Goal: Task Accomplishment & Management: Use online tool/utility

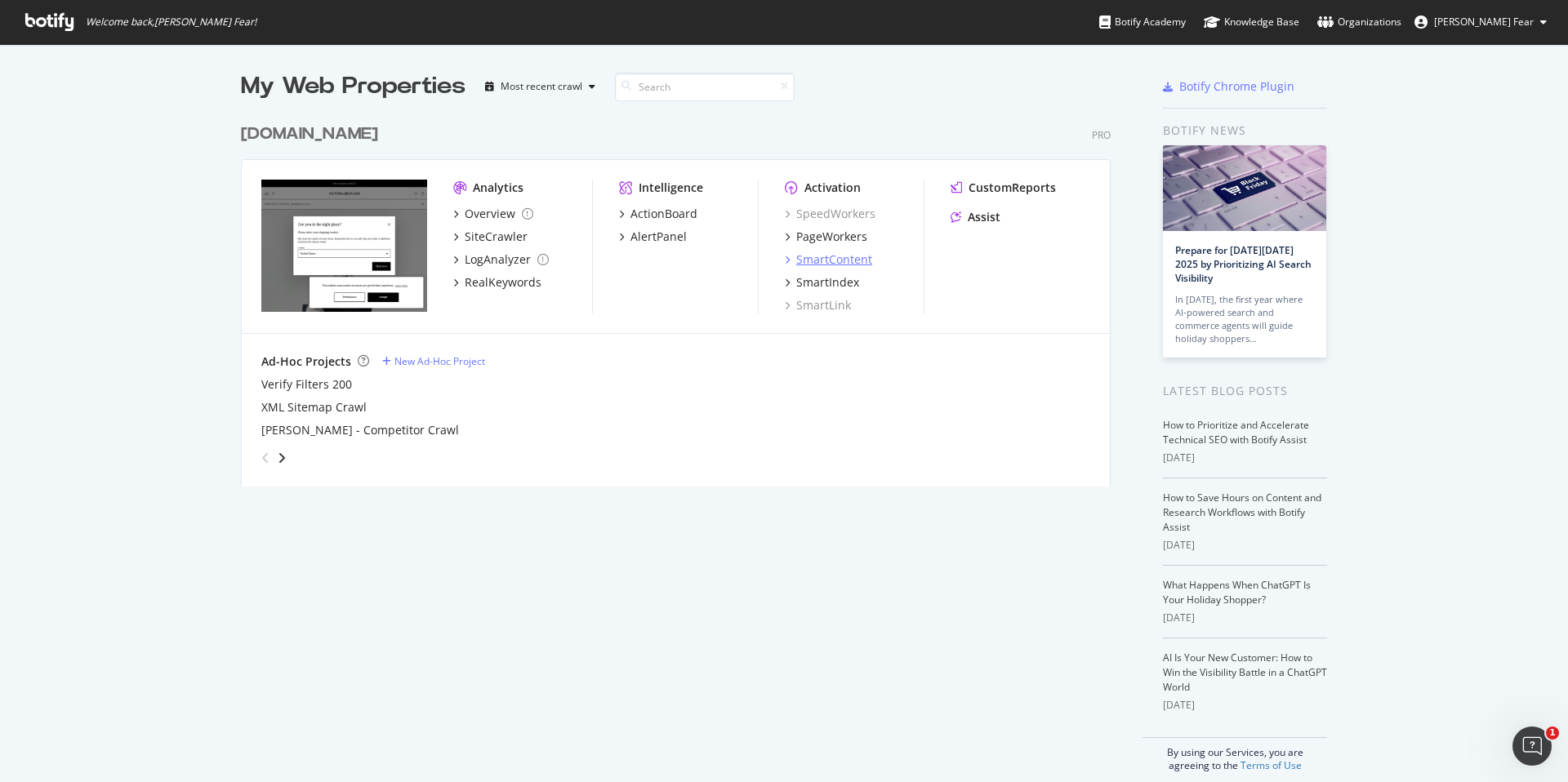
click at [847, 258] on div "SmartContent" at bounding box center [833, 260] width 76 height 17
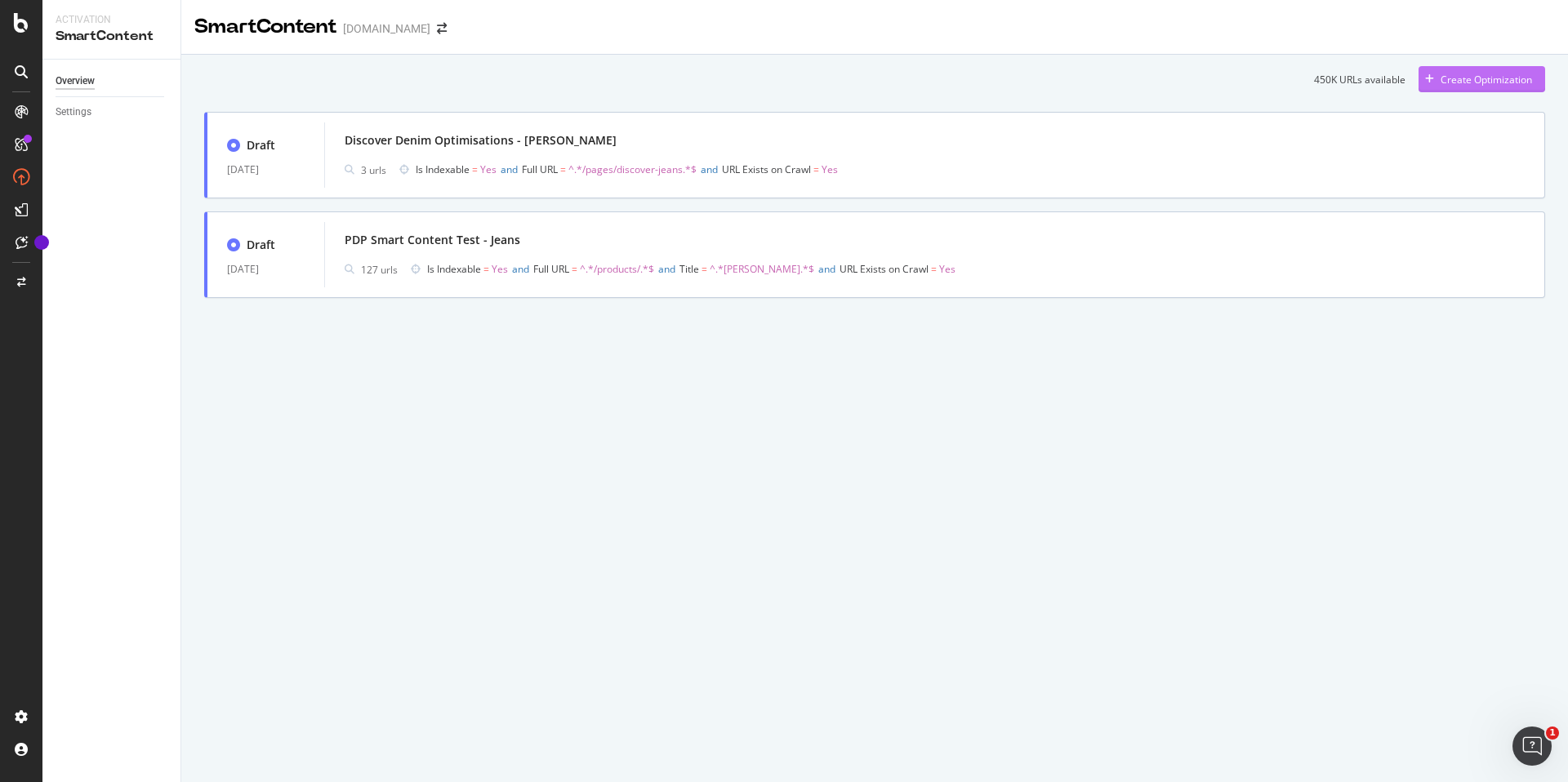
click at [1462, 86] on div "Create Optimization" at bounding box center [1475, 79] width 114 height 24
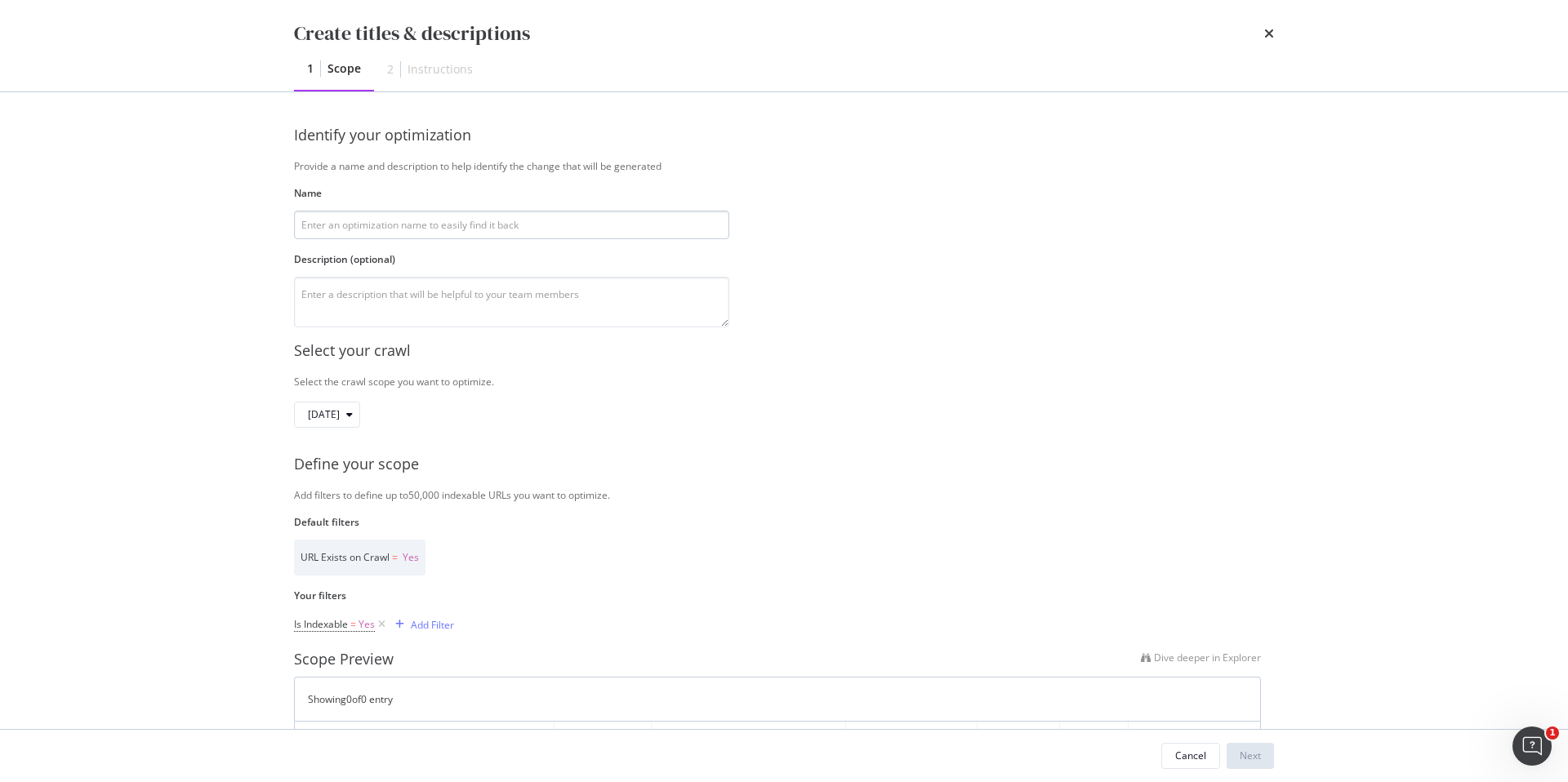
click at [415, 229] on input "modal" at bounding box center [512, 225] width 435 height 28
type input "Stretch Jeans Page Optimisations - Hazel"
click at [373, 300] on textarea "modal" at bounding box center [512, 302] width 435 height 51
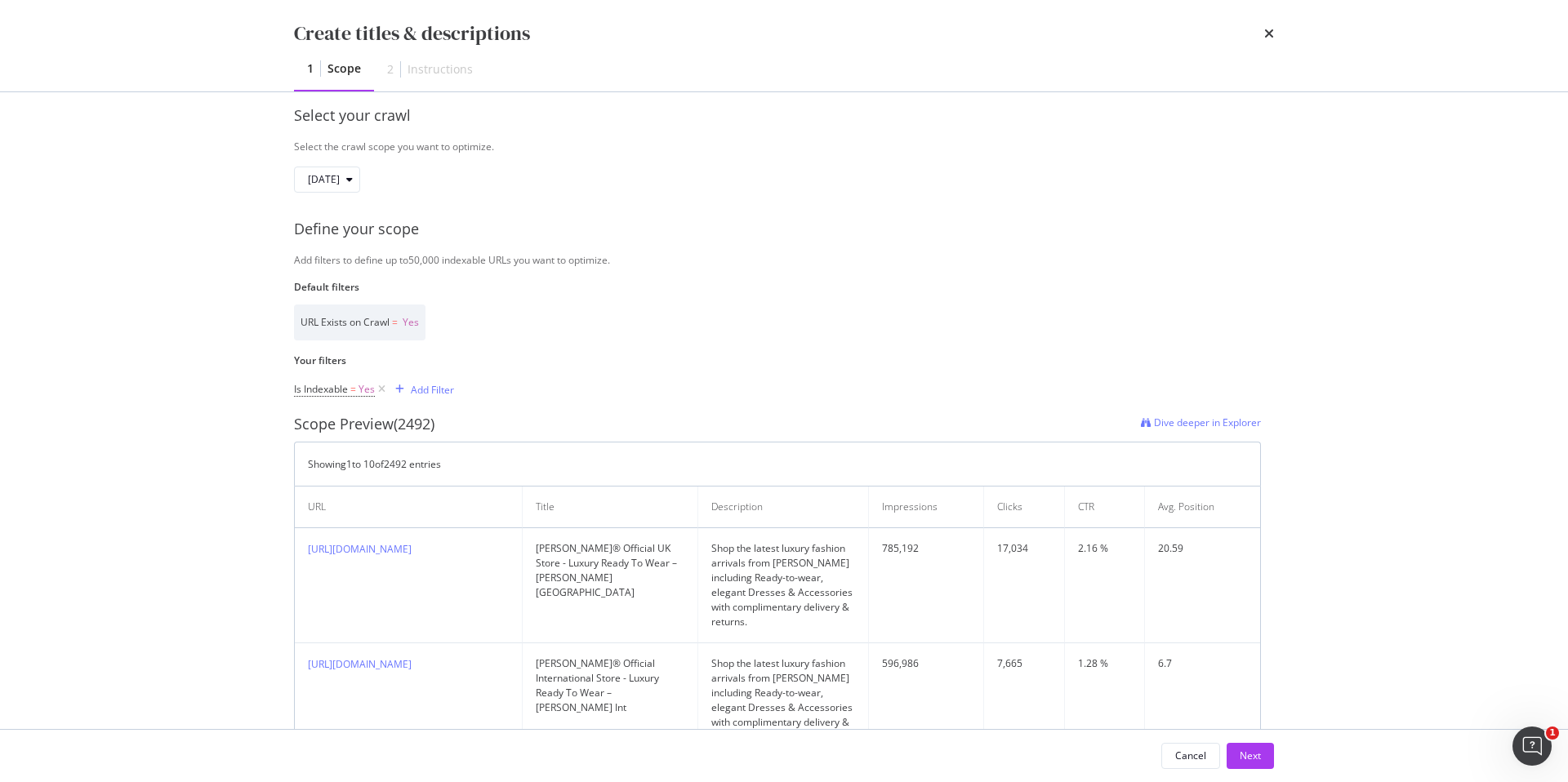
scroll to position [290, 0]
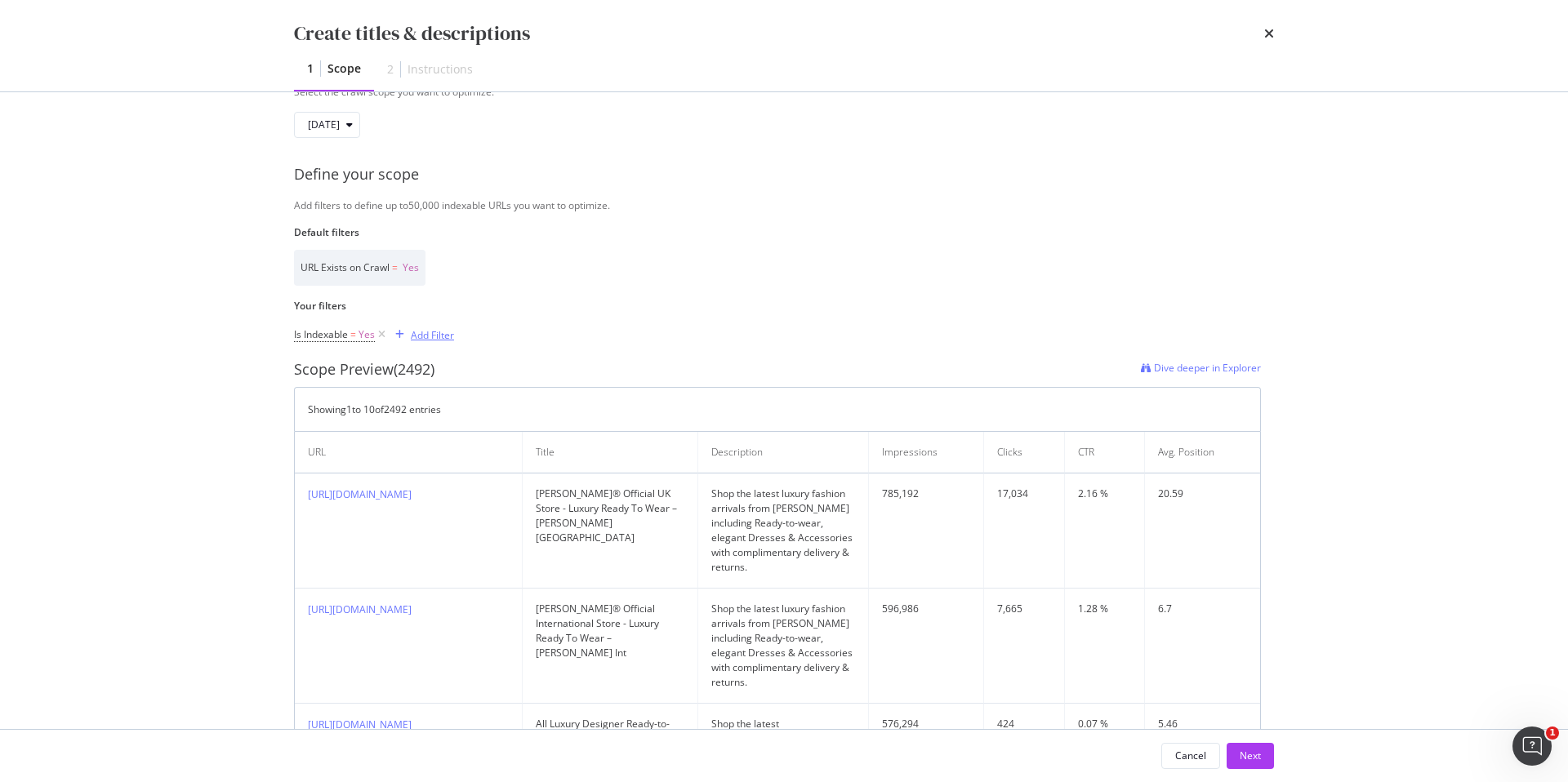
click at [429, 340] on div "Add Filter" at bounding box center [432, 335] width 43 height 14
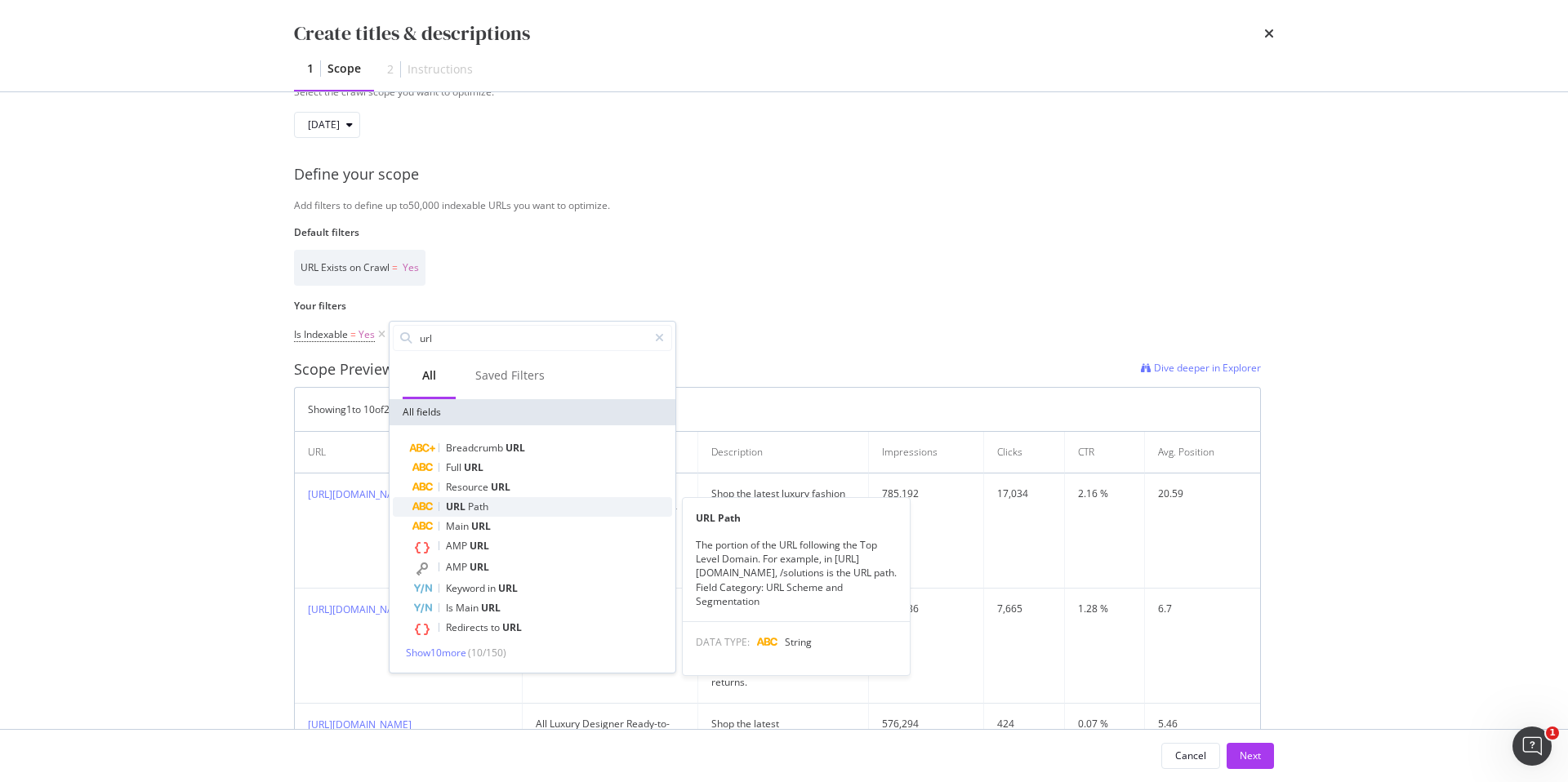
type input "url"
click at [489, 507] on div "URL Path" at bounding box center [542, 507] width 260 height 20
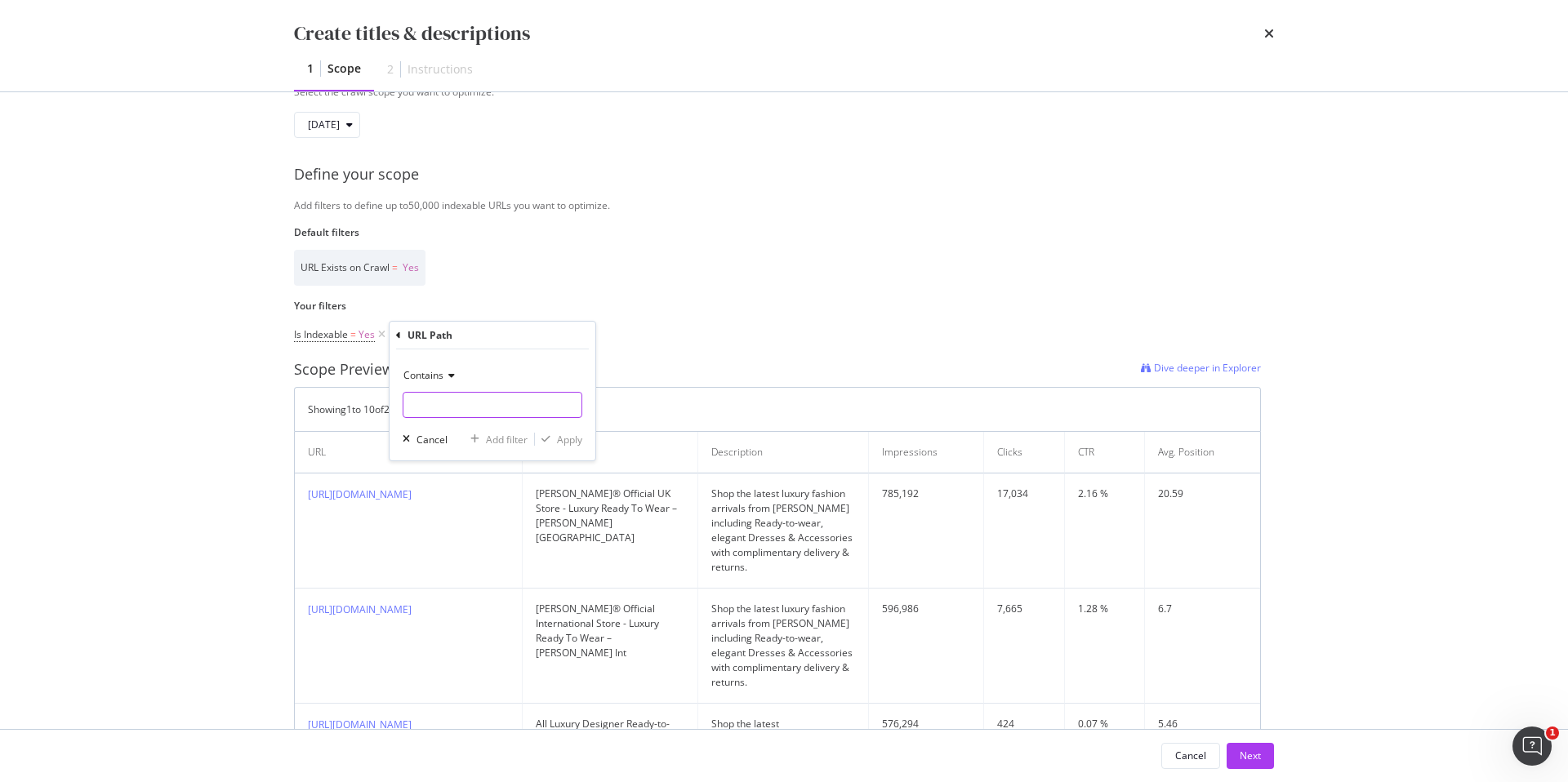
click at [442, 409] on input "Name" at bounding box center [492, 405] width 178 height 26
paste input "/collections/stretch-jeans"
type input "/collections/stretch-jeans"
click at [573, 444] on div "Apply" at bounding box center [569, 440] width 25 height 14
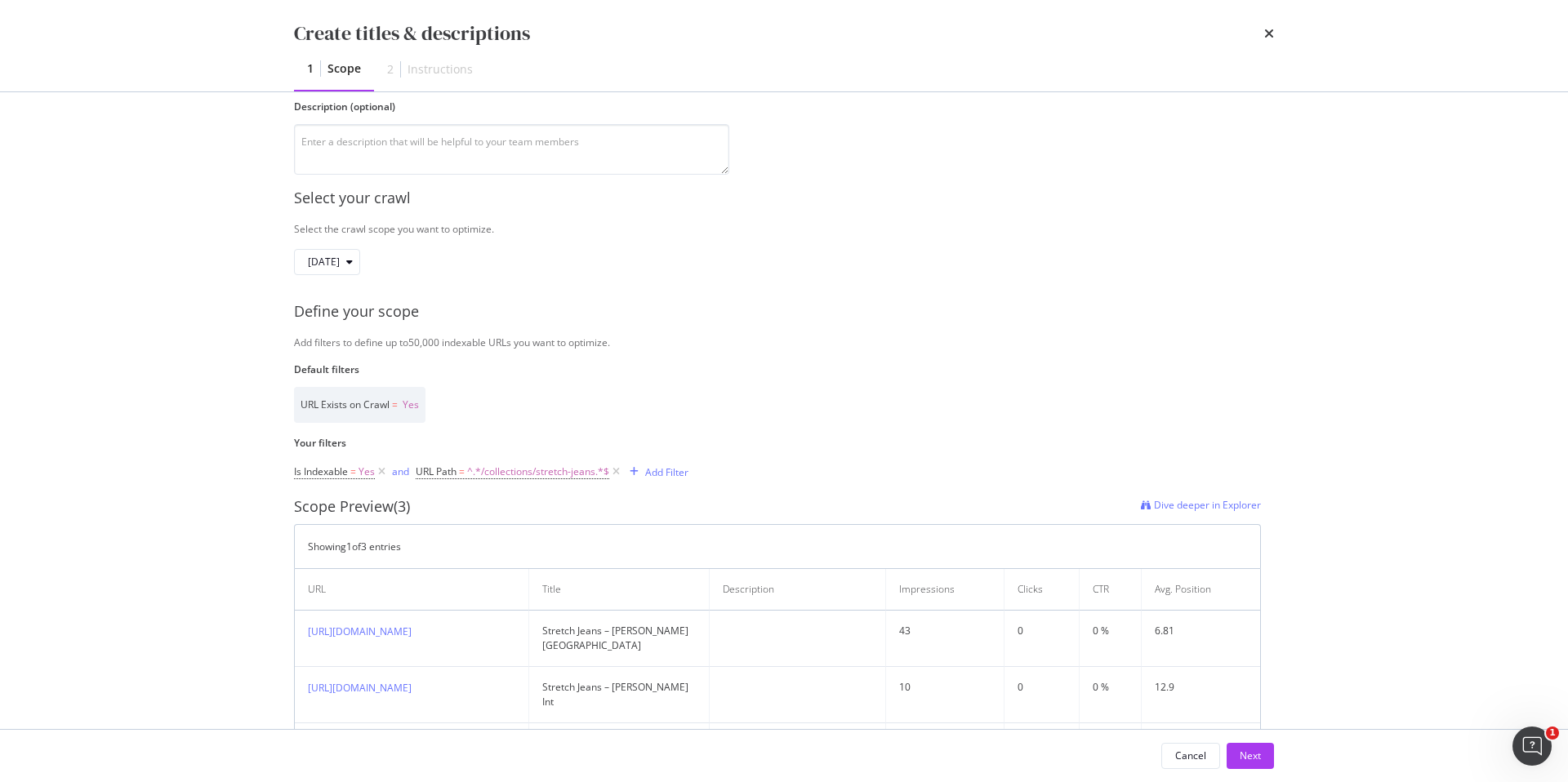
scroll to position [152, 0]
click at [339, 342] on div "Add filters to define up to 50,000 indexable URLs you want to optimize." at bounding box center [784, 343] width 980 height 14
click at [328, 372] on label "Default filters" at bounding box center [778, 370] width 967 height 14
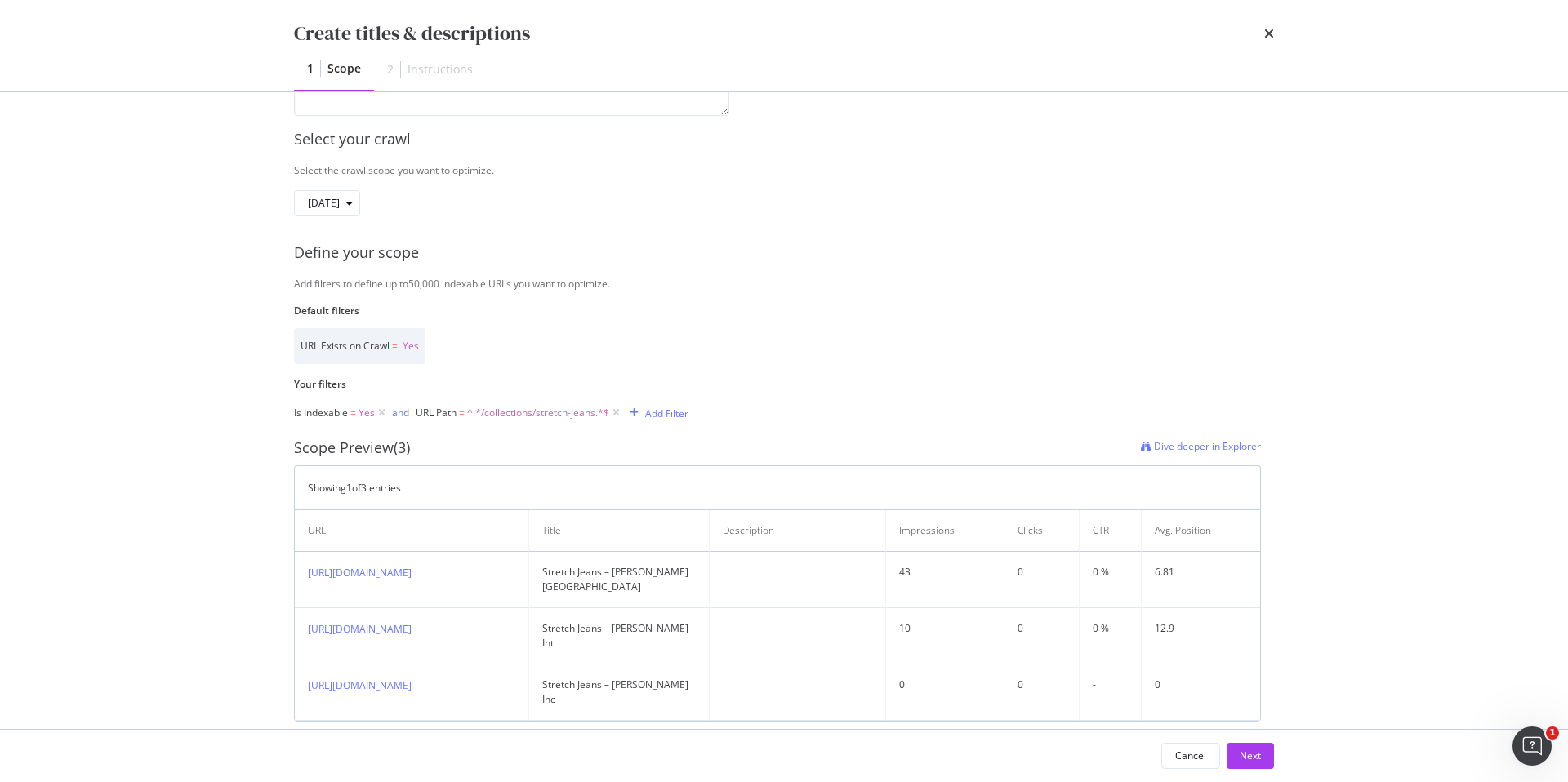
scroll to position [281, 0]
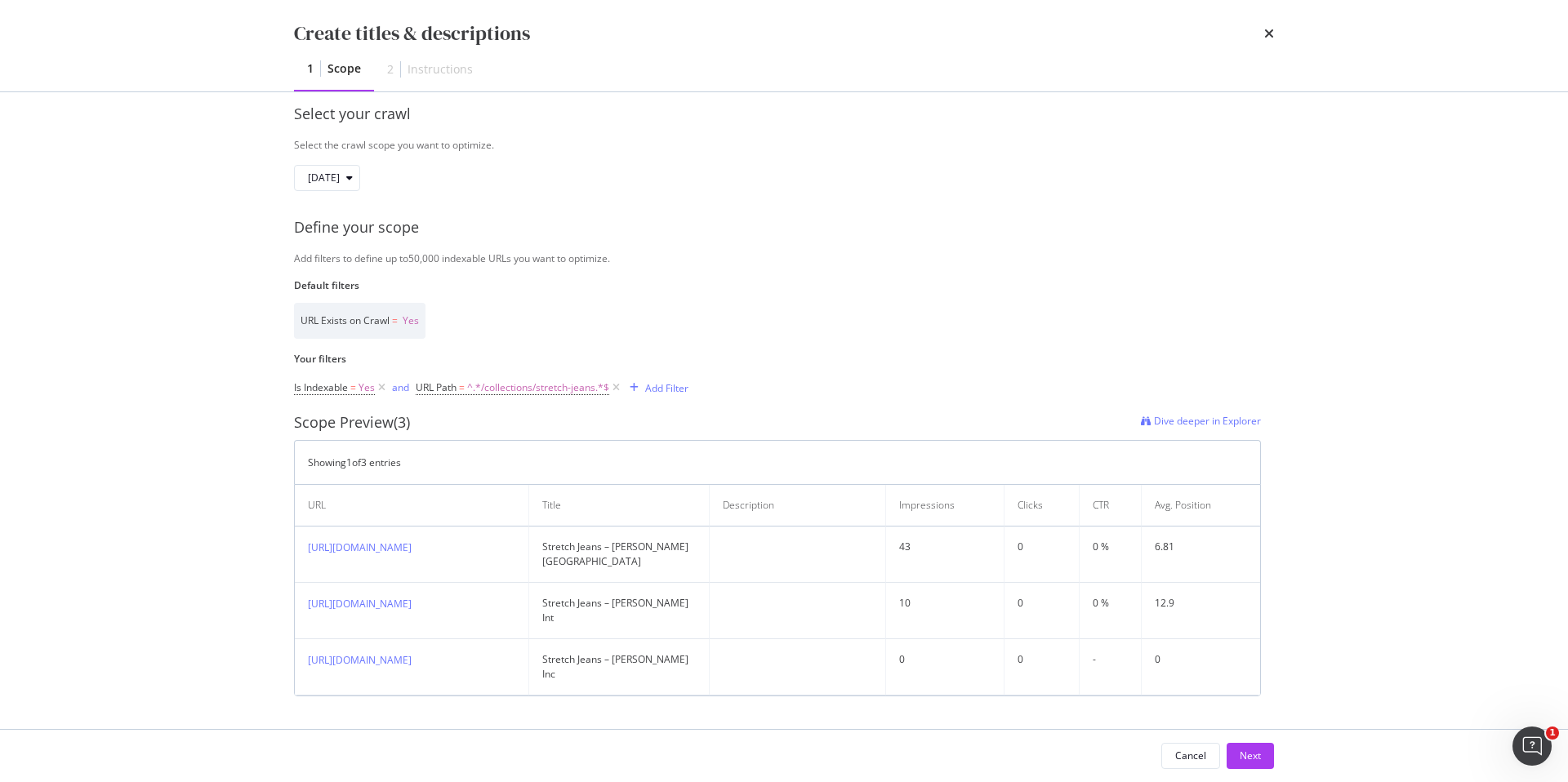
click at [1250, 741] on div "Cancel Next" at bounding box center [784, 756] width 1045 height 52
click at [1252, 748] on div "Next" at bounding box center [1251, 755] width 22 height 24
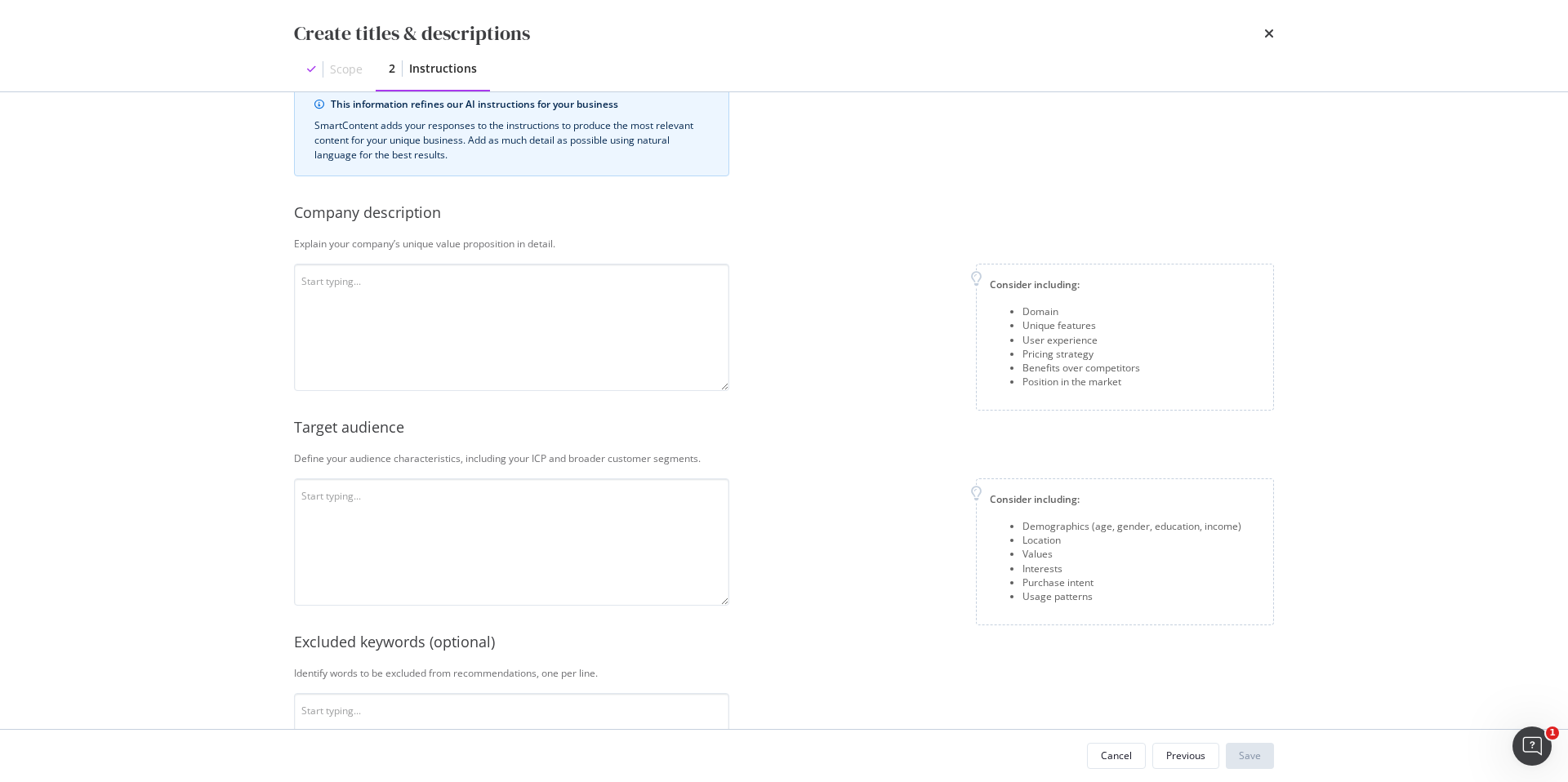
scroll to position [0, 0]
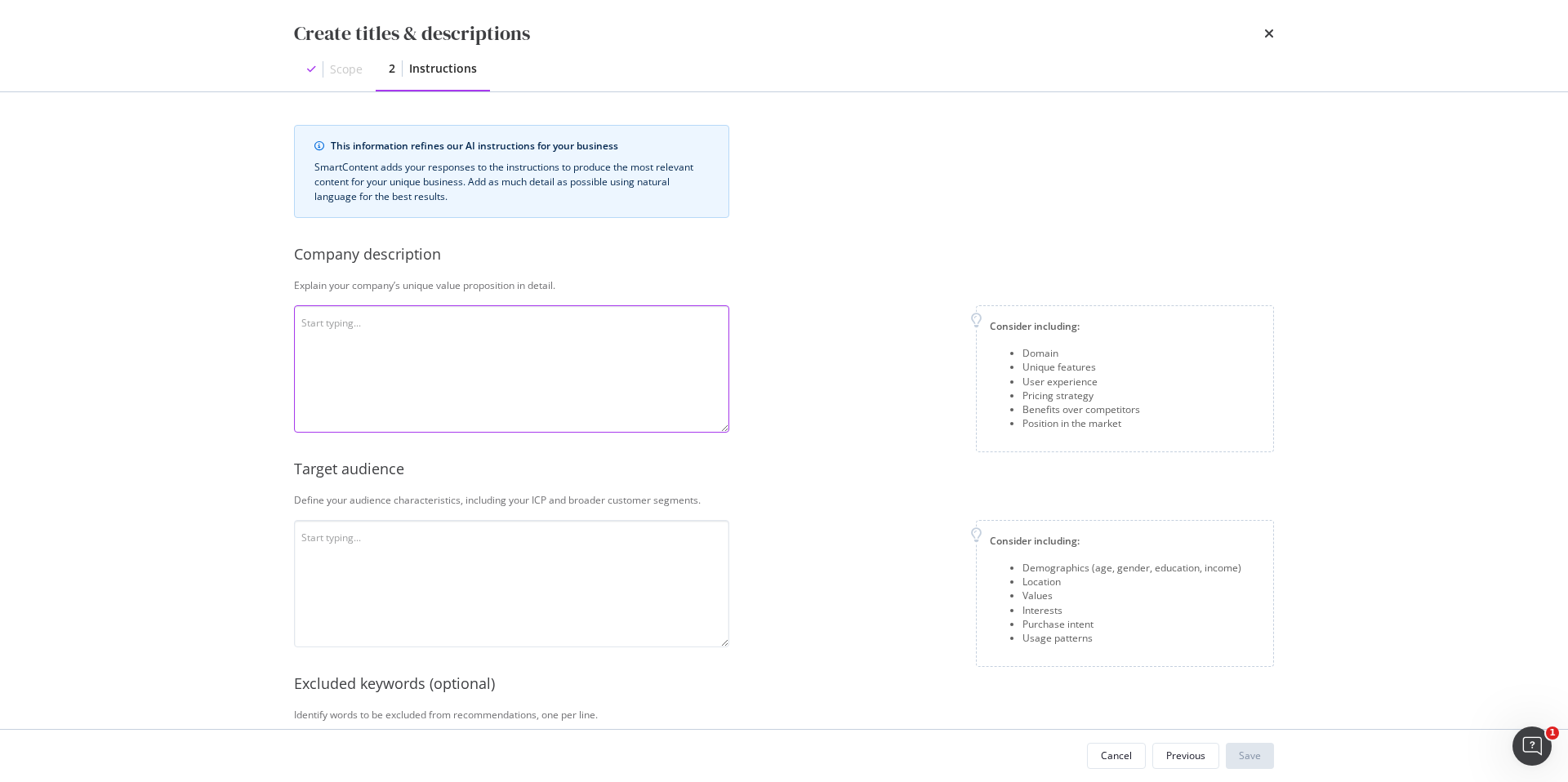
click at [484, 333] on textarea "modal" at bounding box center [512, 369] width 435 height 127
paste textarea "[PERSON_NAME] Ltd. is a high-end fashion label founded by [PERSON_NAME] in [DAT…"
type textarea "[PERSON_NAME] Ltd. is a high-end fashion label founded by [PERSON_NAME] in [DAT…"
click at [469, 574] on textarea "modal" at bounding box center [512, 583] width 435 height 127
click at [450, 593] on textarea "modal" at bounding box center [512, 583] width 435 height 127
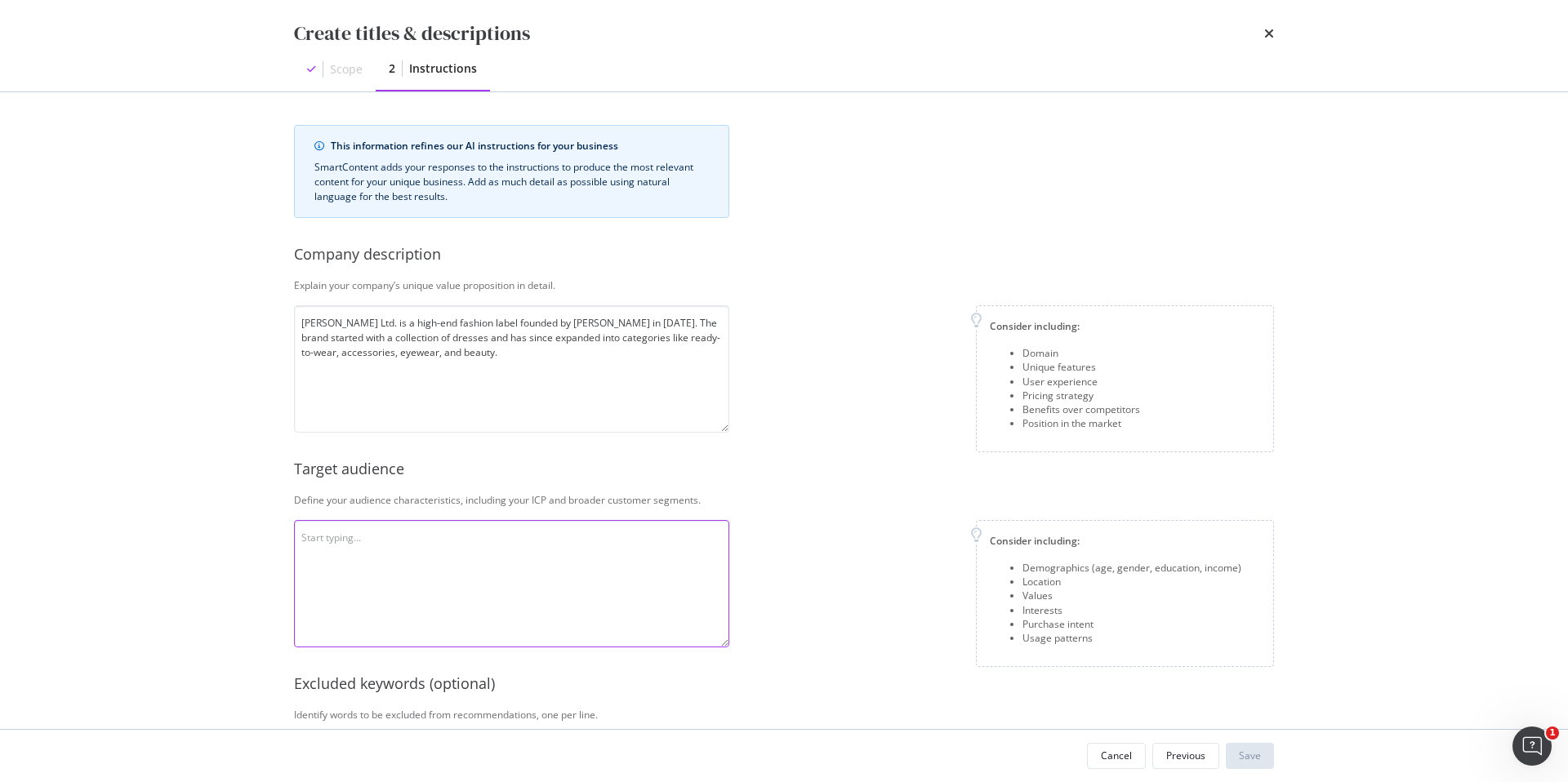
paste textarea "fashion conscious women with disposable income."
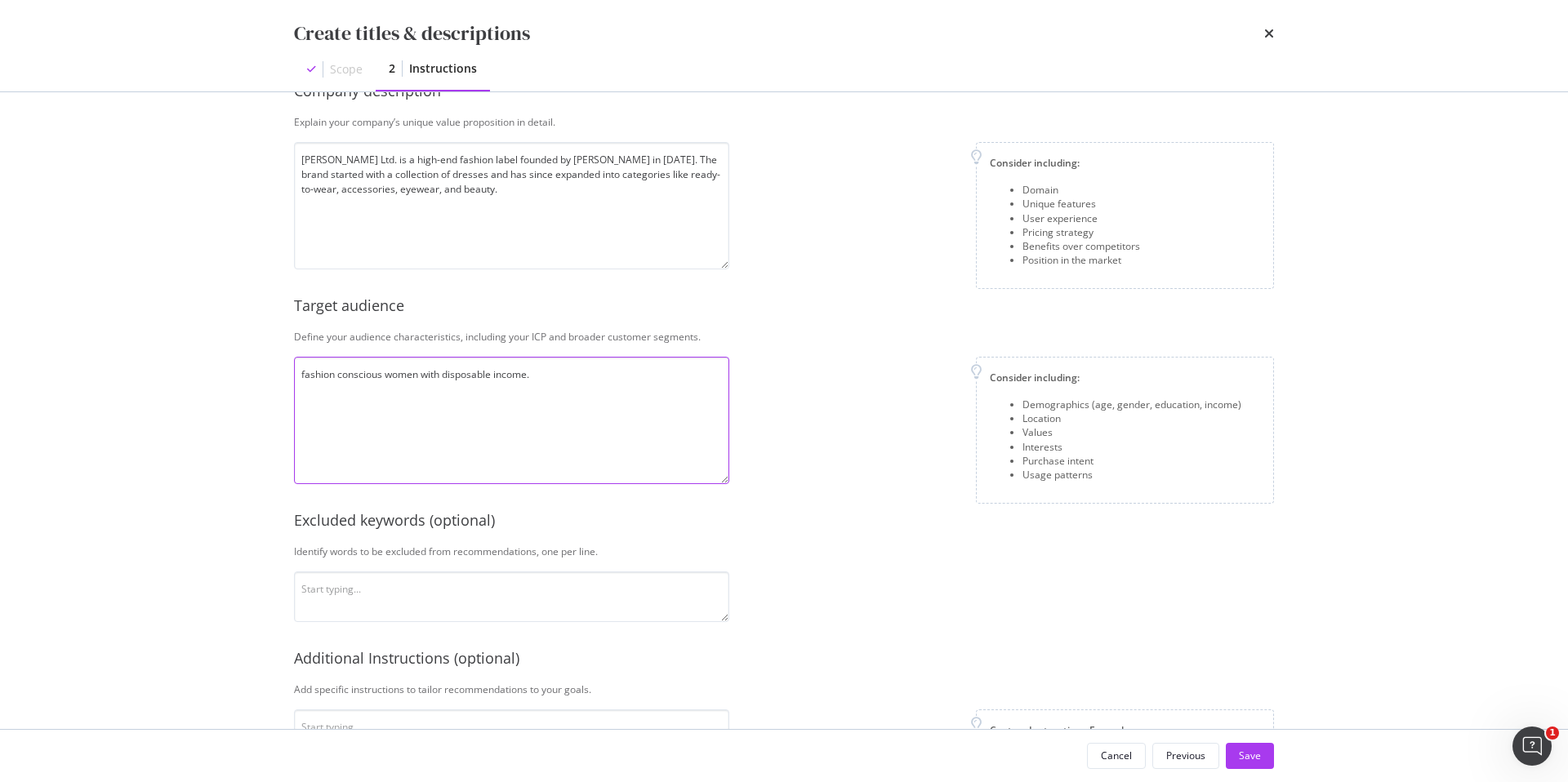
scroll to position [303, 0]
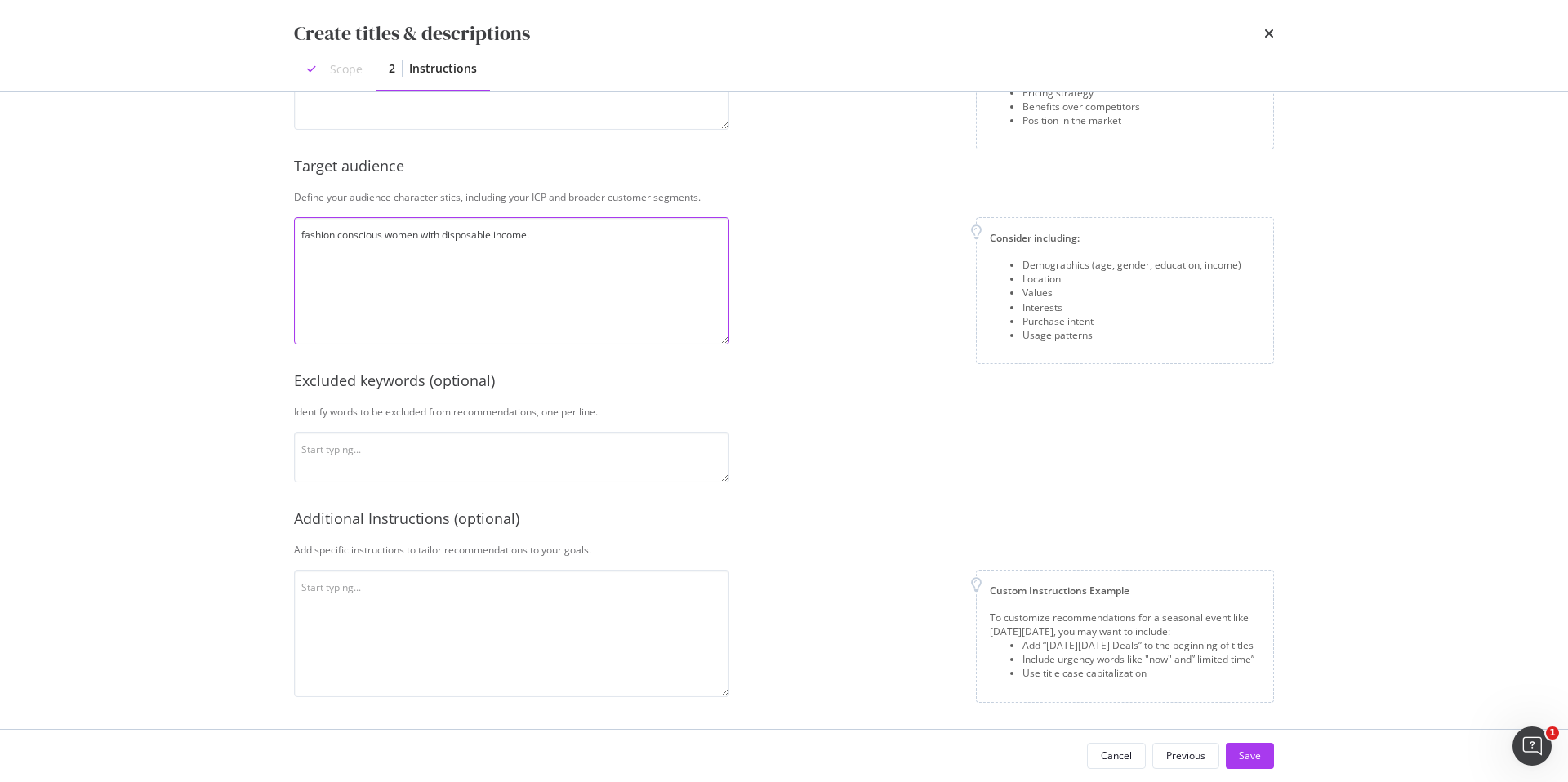
type textarea "fashion conscious women with disposable income."
click at [206, 437] on div "Create titles & descriptions Scope 2 Instructions This information refines our …" at bounding box center [784, 391] width 1568 height 782
click at [482, 621] on textarea "modal" at bounding box center [512, 633] width 435 height 127
paste textarea "Please optimize the meta description while maintaining a luxurious tone of voic…"
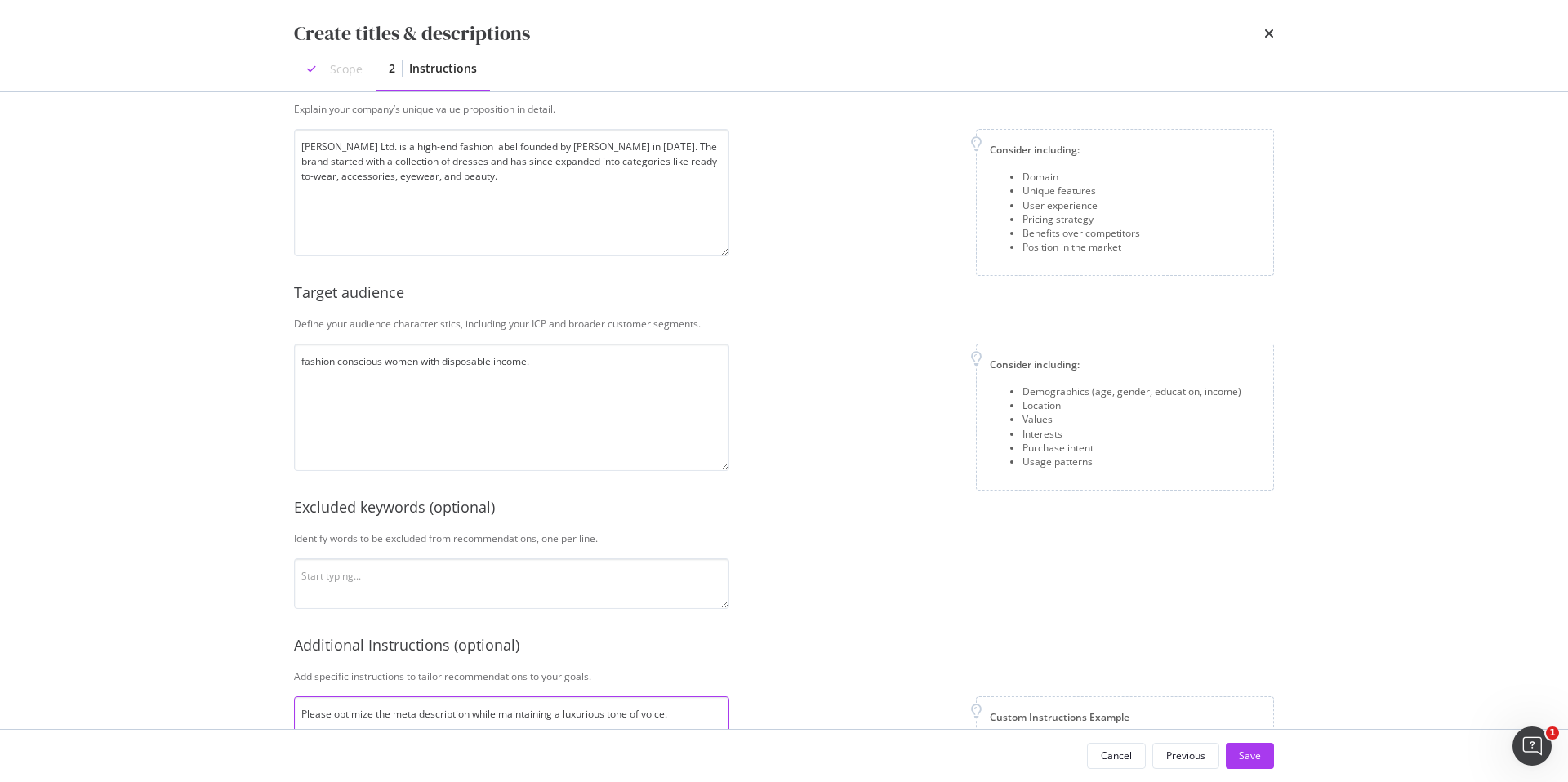
scroll to position [0, 0]
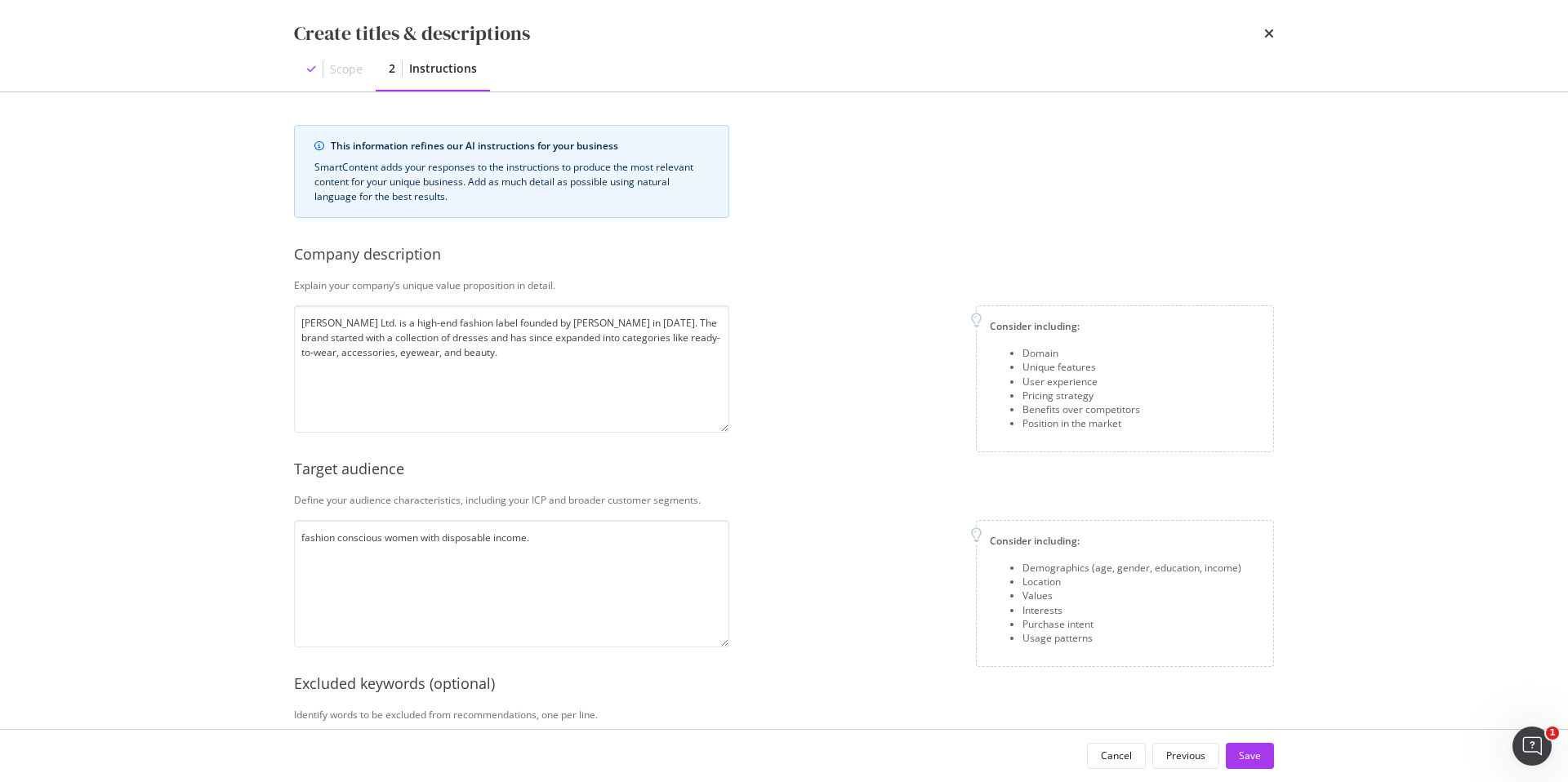
type textarea "Please optimize the meta description while maintaining a luxurious tone of voic…"
click at [1258, 757] on div "Save" at bounding box center [1250, 755] width 22 height 14
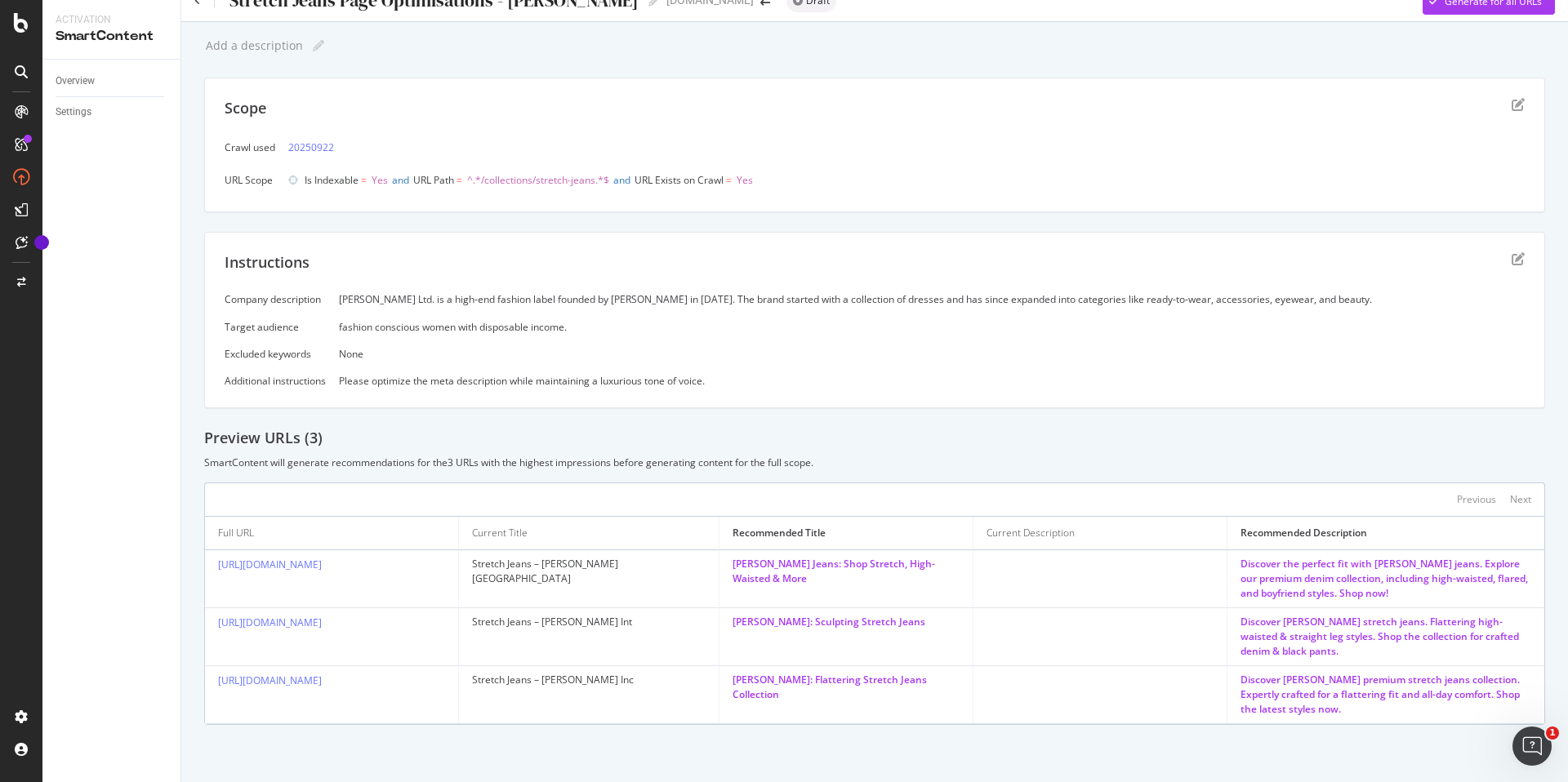
scroll to position [24, 0]
drag, startPoint x: 842, startPoint y: 584, endPoint x: 719, endPoint y: 568, distance: 124.0
click at [720, 568] on td "Victoria Beckham Jeans: Shop Stretch, High-Waisted & More" at bounding box center [847, 579] width 254 height 58
copy div "Victoria Beckham Jeans: Shop Stretch, High-Waisted & More"
drag, startPoint x: 1327, startPoint y: 593, endPoint x: 1217, endPoint y: 563, distance: 114.0
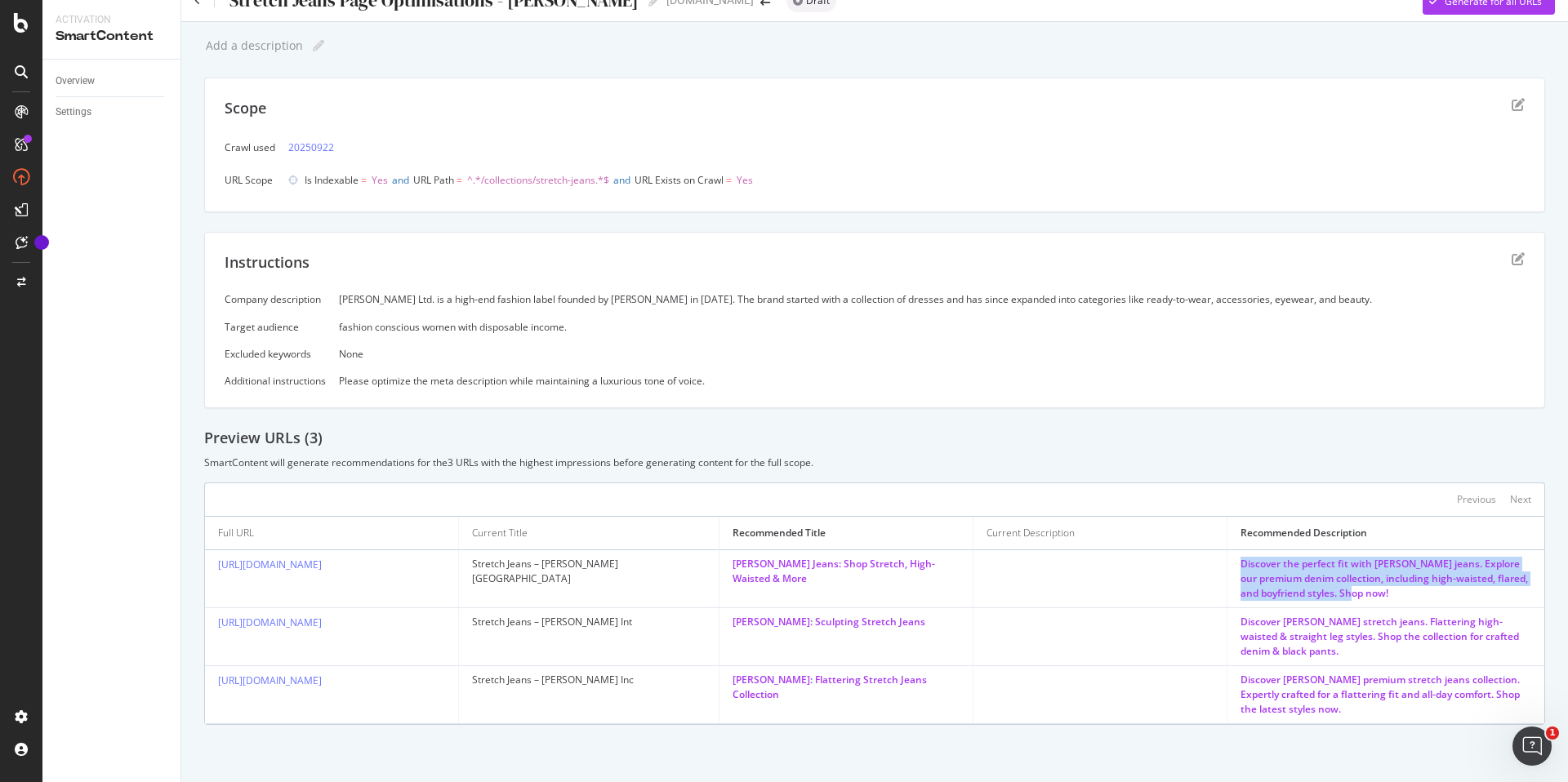
click at [1227, 563] on td "Discover the perfect fit with Victoria Beckham jeans. Explore our premium denim…" at bounding box center [1385, 579] width 317 height 58
copy div "Discover the perfect fit with Victoria Beckham jeans. Explore our premium denim…"
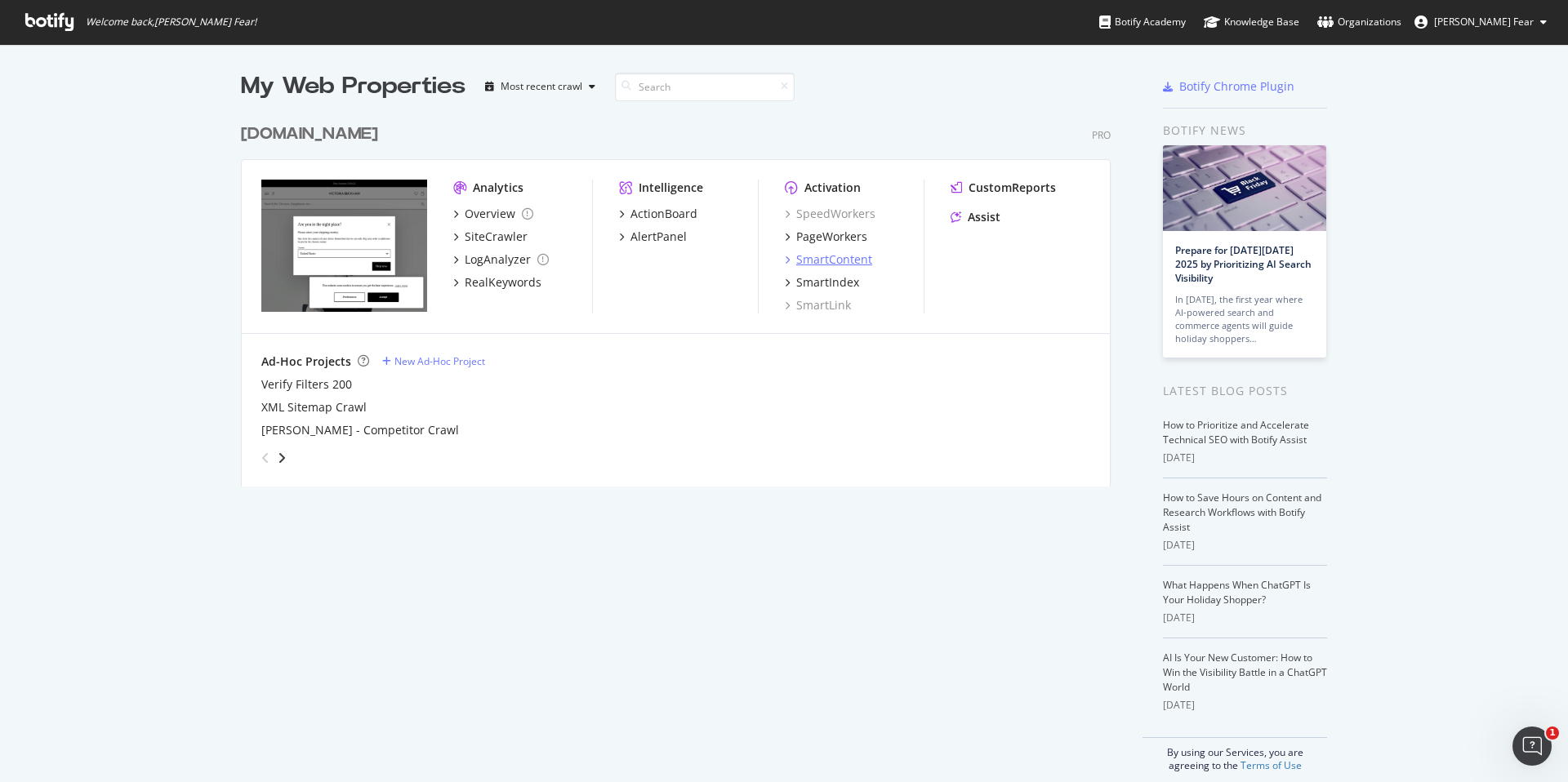
click at [843, 258] on div "SmartContent" at bounding box center [833, 260] width 76 height 17
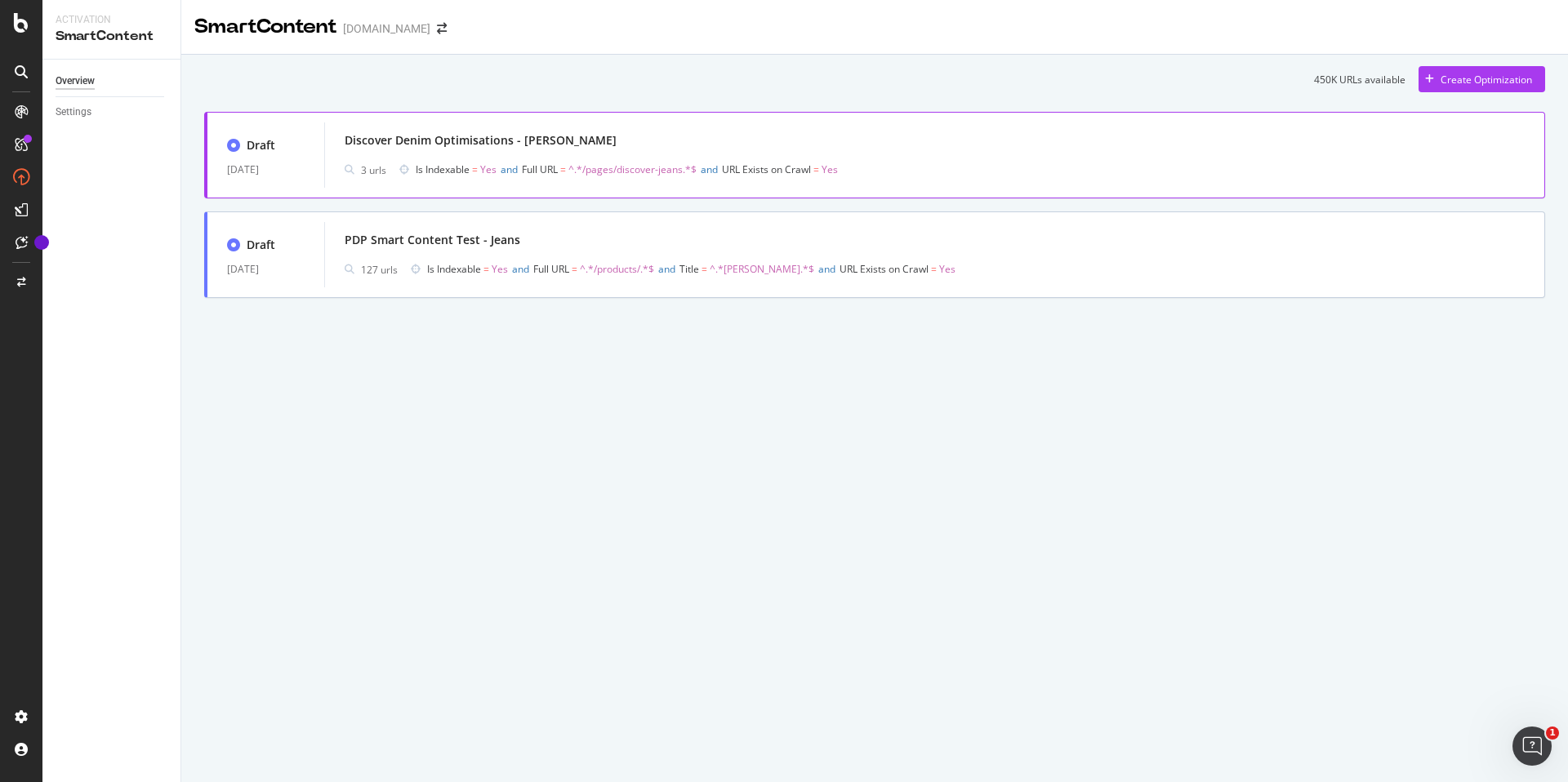
click at [402, 147] on div "Discover Denim Optimisations - [PERSON_NAME]" at bounding box center [480, 140] width 272 height 17
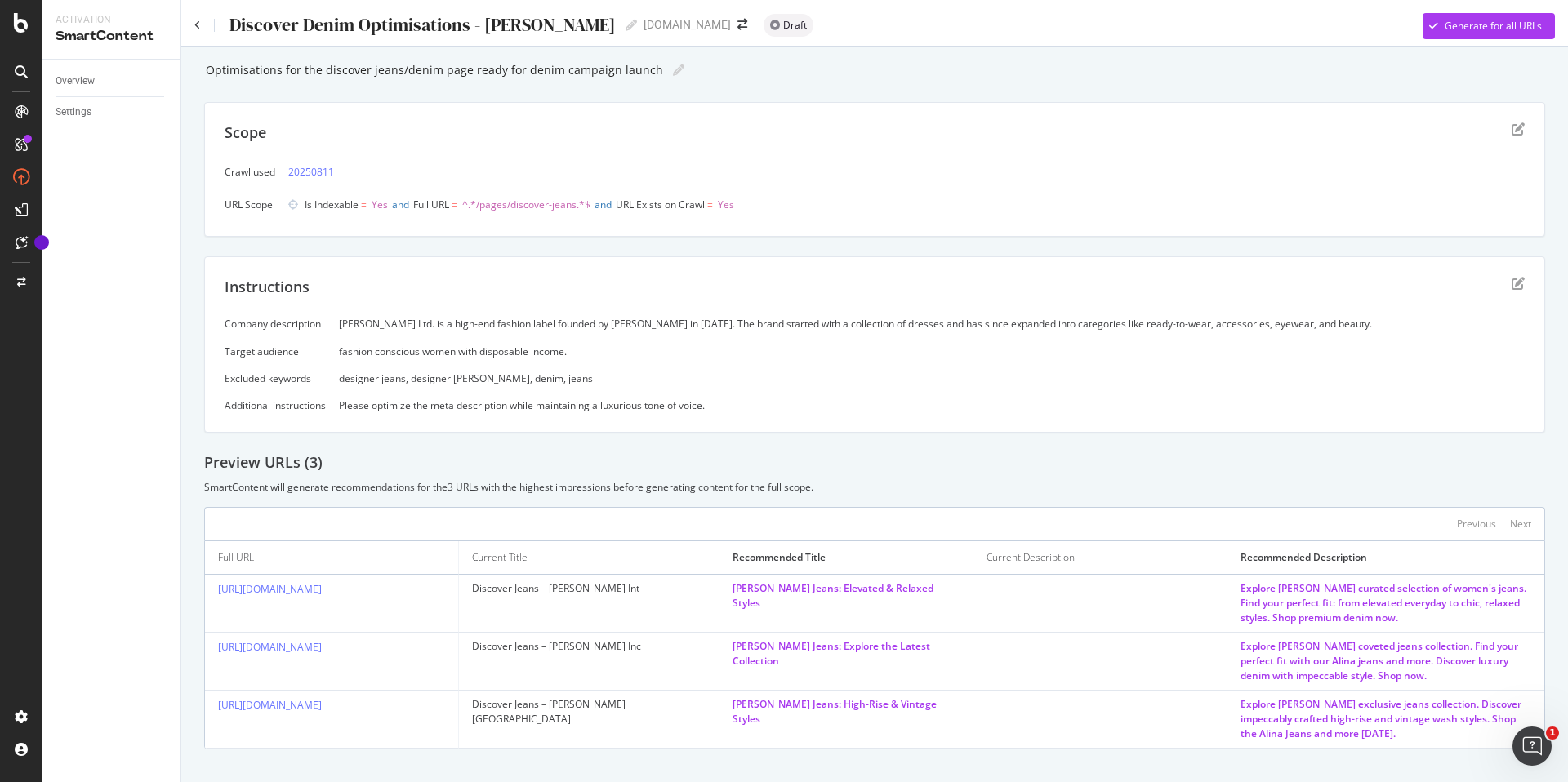
drag, startPoint x: 341, startPoint y: 324, endPoint x: 1374, endPoint y: 325, distance: 1033.0
click at [1374, 325] on div "[PERSON_NAME] Ltd. is a high-end fashion label founded by [PERSON_NAME] in [DAT…" at bounding box center [931, 323] width 1186 height 14
copy div "[PERSON_NAME] Ltd. is a high-end fashion label founded by [PERSON_NAME] in [DAT…"
drag, startPoint x: 597, startPoint y: 355, endPoint x: 338, endPoint y: 355, distance: 259.0
click at [338, 355] on div "Company description [PERSON_NAME] Ltd. is a high-end fashion label founded by […" at bounding box center [874, 364] width 1300 height 96
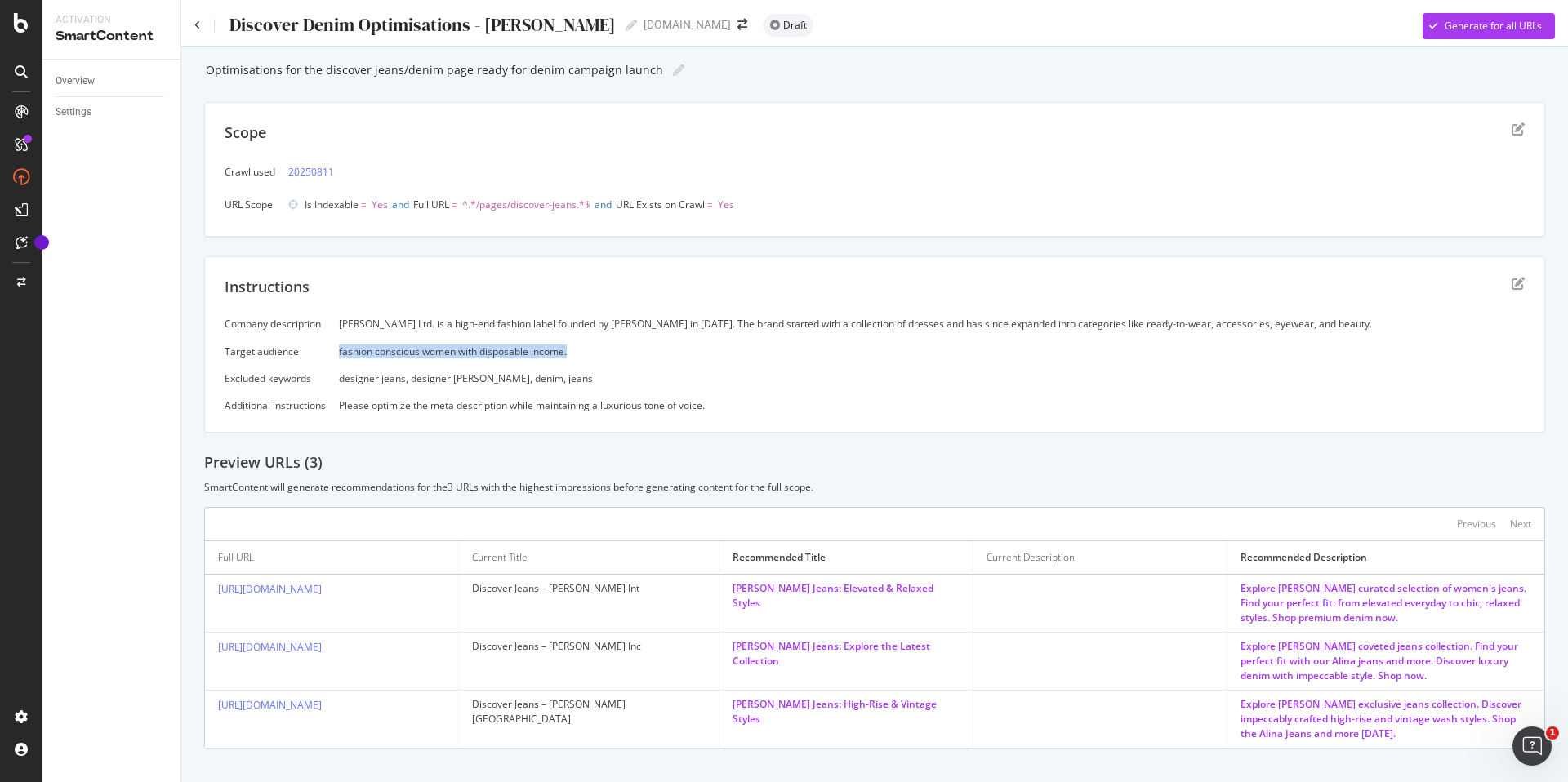
copy div "fashion conscious women with disposable income."
drag, startPoint x: 750, startPoint y: 411, endPoint x: 341, endPoint y: 410, distance: 409.0
click at [341, 410] on div "Please optimize the meta description while maintaining a luxurious tone of voic…" at bounding box center [931, 406] width 1186 height 14
copy div "Please optimize the meta description while maintaining a luxurious tone of voic…"
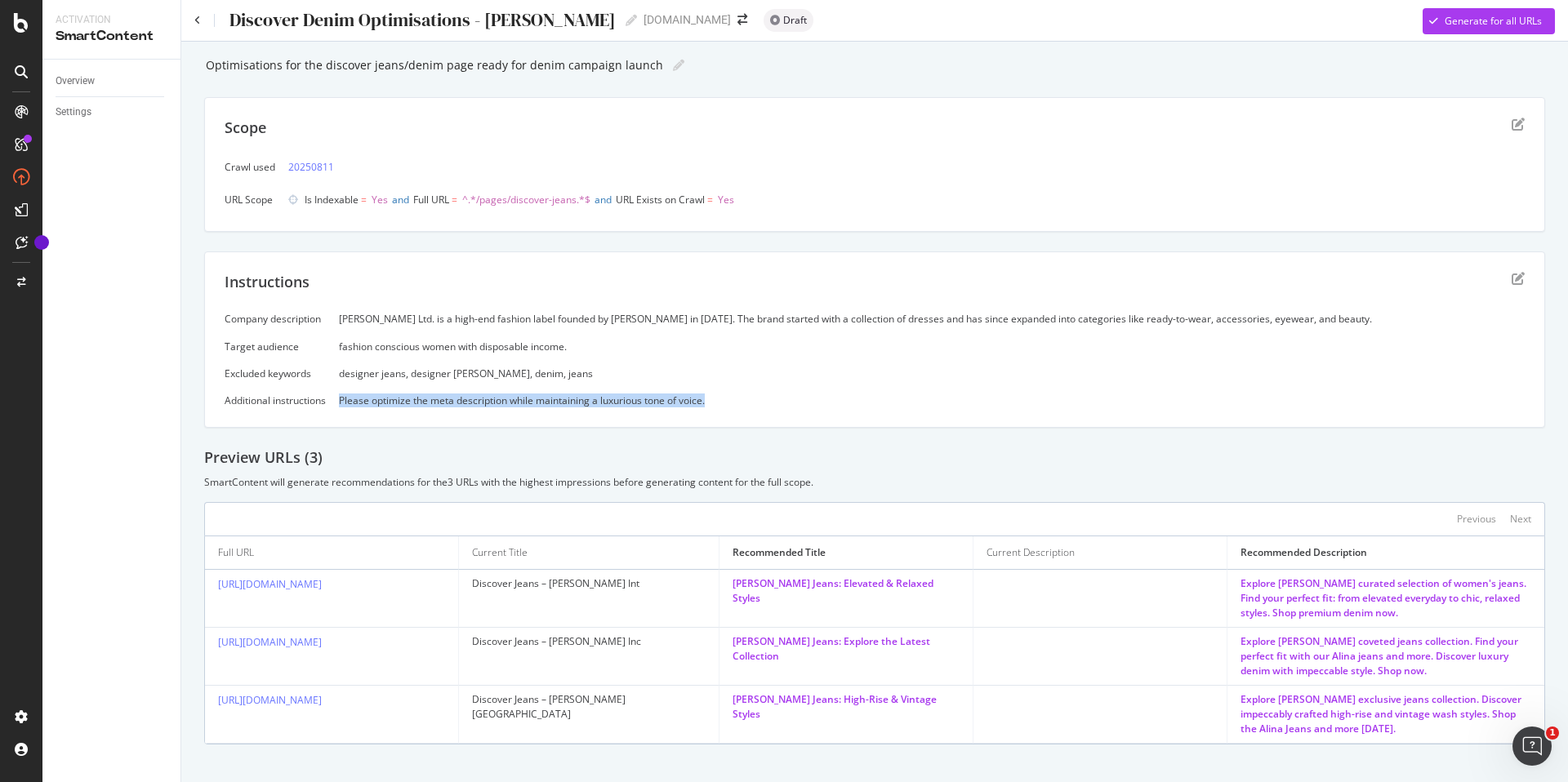
scroll to position [24, 0]
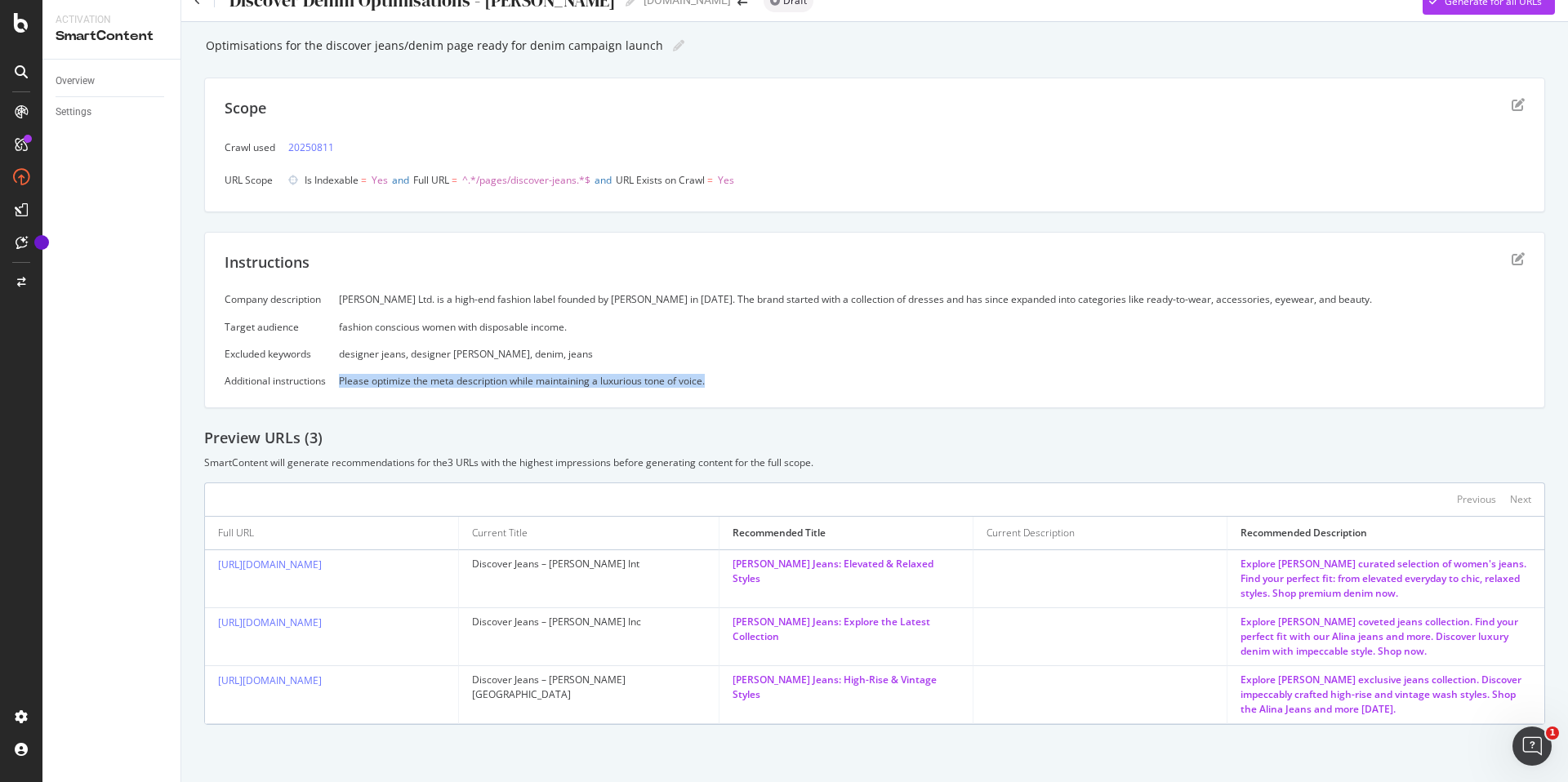
drag, startPoint x: 1467, startPoint y: 593, endPoint x: 1226, endPoint y: 567, distance: 242.4
click at [1241, 567] on div "Explore [PERSON_NAME] curated selection of women's jeans. Find your perfect fit…" at bounding box center [1386, 578] width 291 height 44
click at [1294, 49] on div "Optimisations for the discover jeans/denim page ready for denim campaign launch…" at bounding box center [875, 45] width 1341 height 24
